Goal: Task Accomplishment & Management: Manage account settings

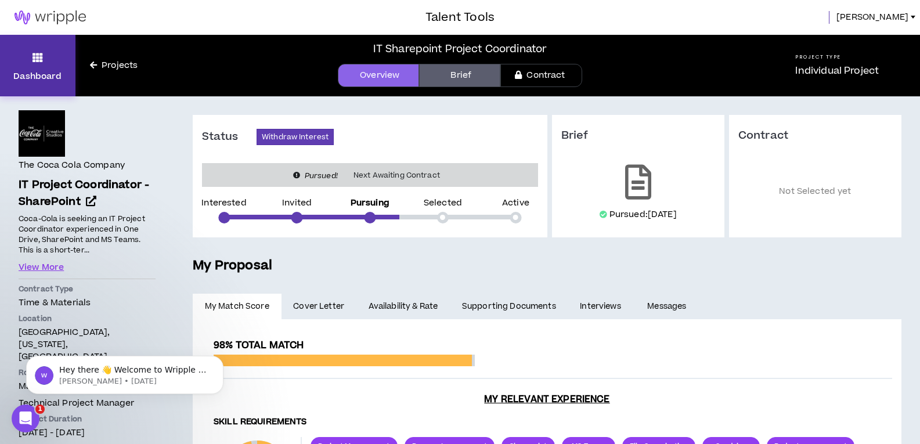
click at [37, 63] on icon at bounding box center [38, 57] width 10 height 16
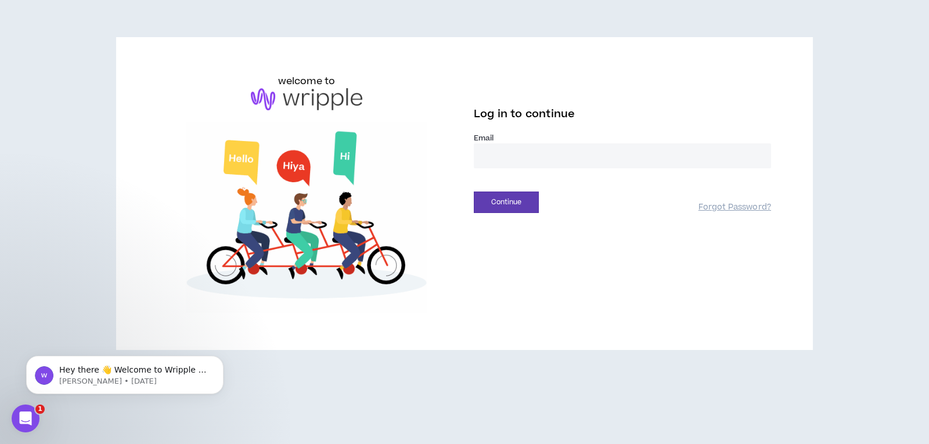
click at [513, 156] on input "email" at bounding box center [622, 155] width 297 height 25
type input "**********"
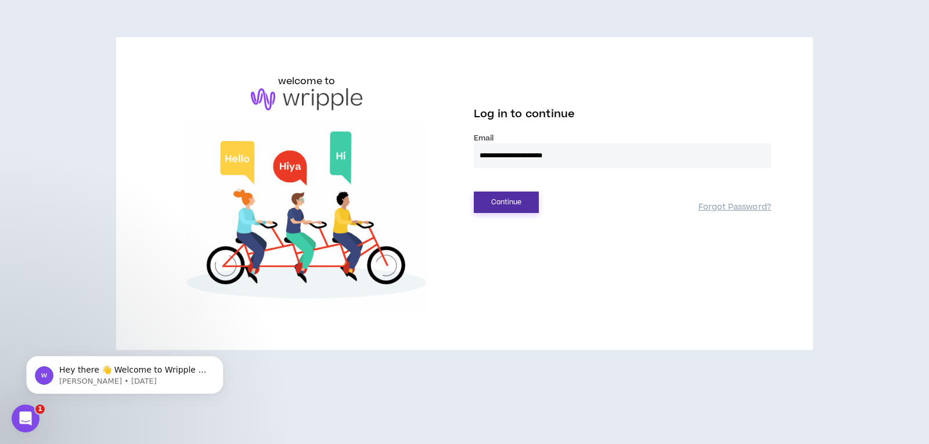
click at [488, 201] on button "Continue" at bounding box center [506, 202] width 65 height 21
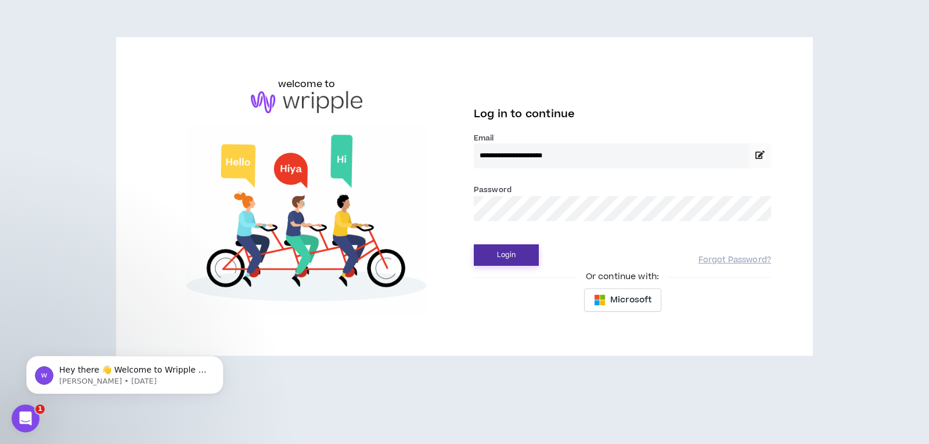
click at [494, 255] on button "Login" at bounding box center [506, 254] width 65 height 21
click at [499, 247] on button "Login" at bounding box center [506, 254] width 65 height 21
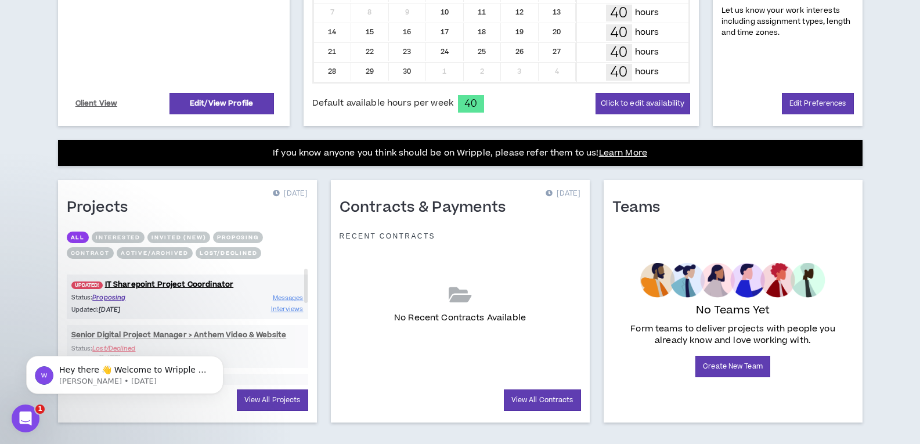
scroll to position [340, 0]
